Goal: Transaction & Acquisition: Purchase product/service

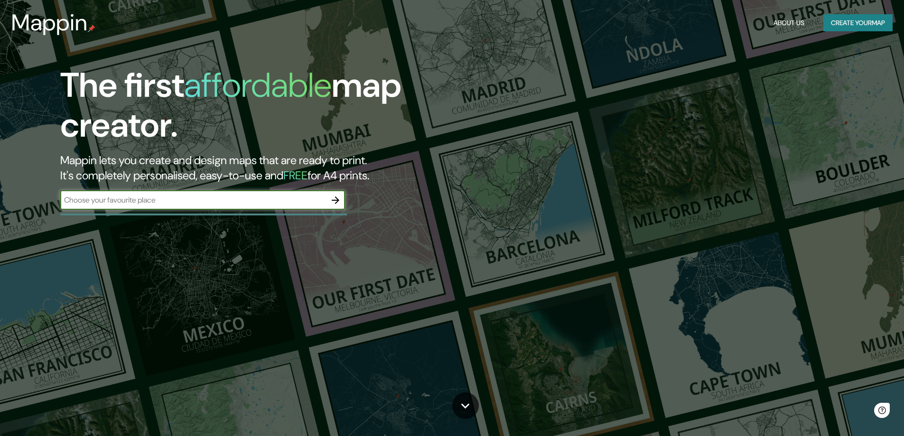
click at [197, 199] on input "text" at bounding box center [193, 200] width 266 height 11
type input "WC1E 6EG"
click at [331, 197] on icon "button" at bounding box center [335, 200] width 11 height 11
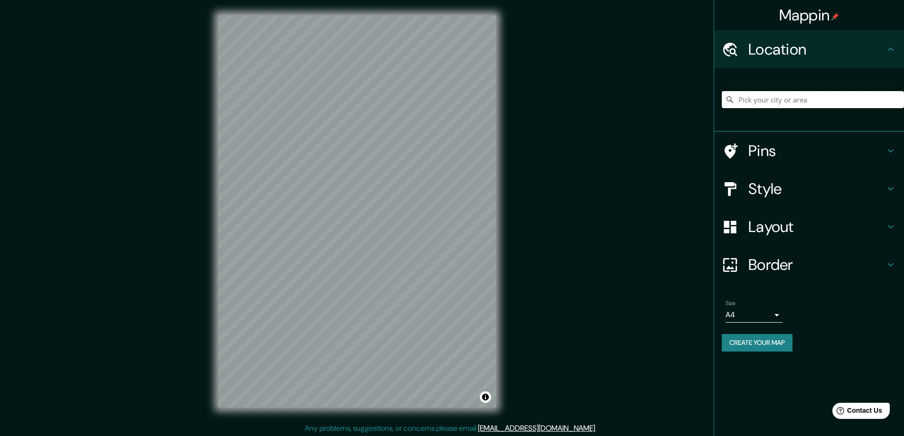
click at [800, 98] on input "Pick your city or area" at bounding box center [813, 99] width 182 height 17
paste input "WC1E 6EG"
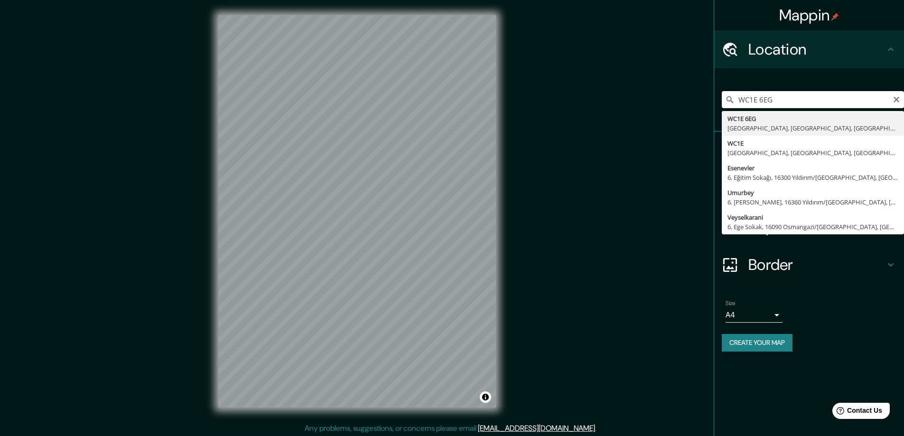
click at [786, 103] on input "WC1E 6EG" at bounding box center [813, 99] width 182 height 17
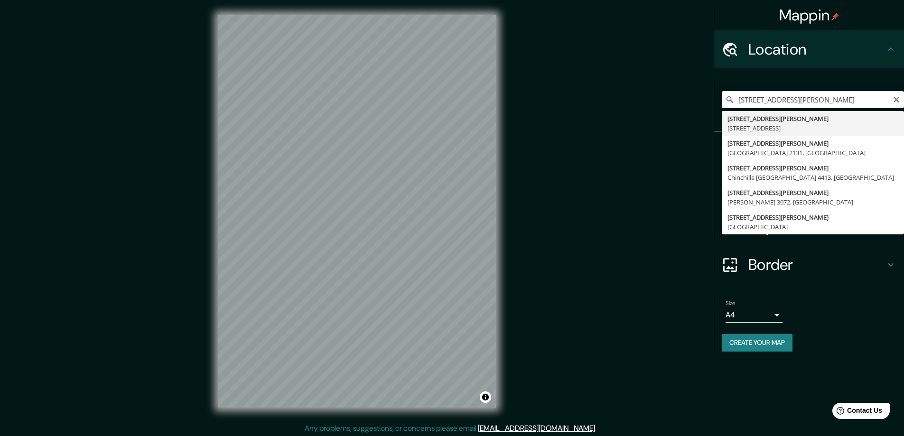
type input "[STREET_ADDRESS][PERSON_NAME]"
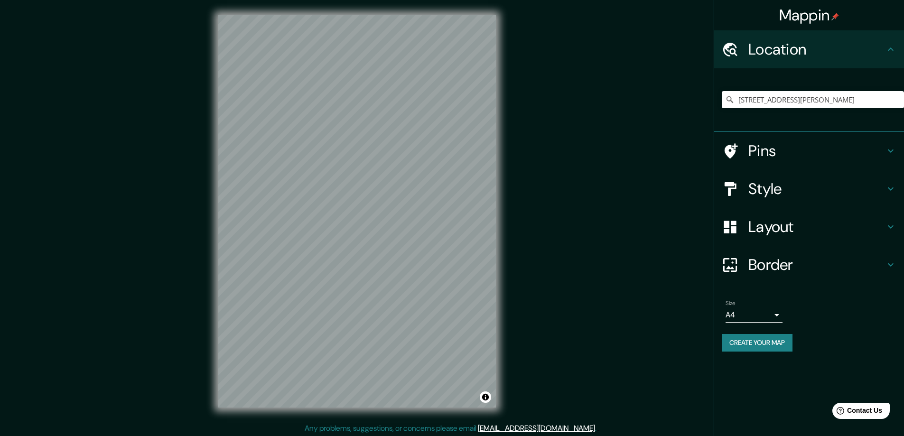
click at [811, 156] on h4 "Pins" at bounding box center [816, 150] width 137 height 19
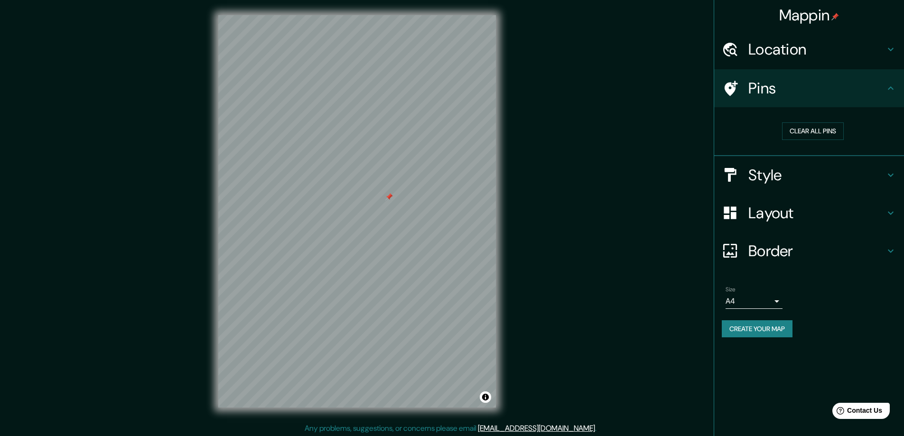
click at [806, 211] on h4 "Layout" at bounding box center [816, 213] width 137 height 19
